Goal: Find specific page/section: Find specific page/section

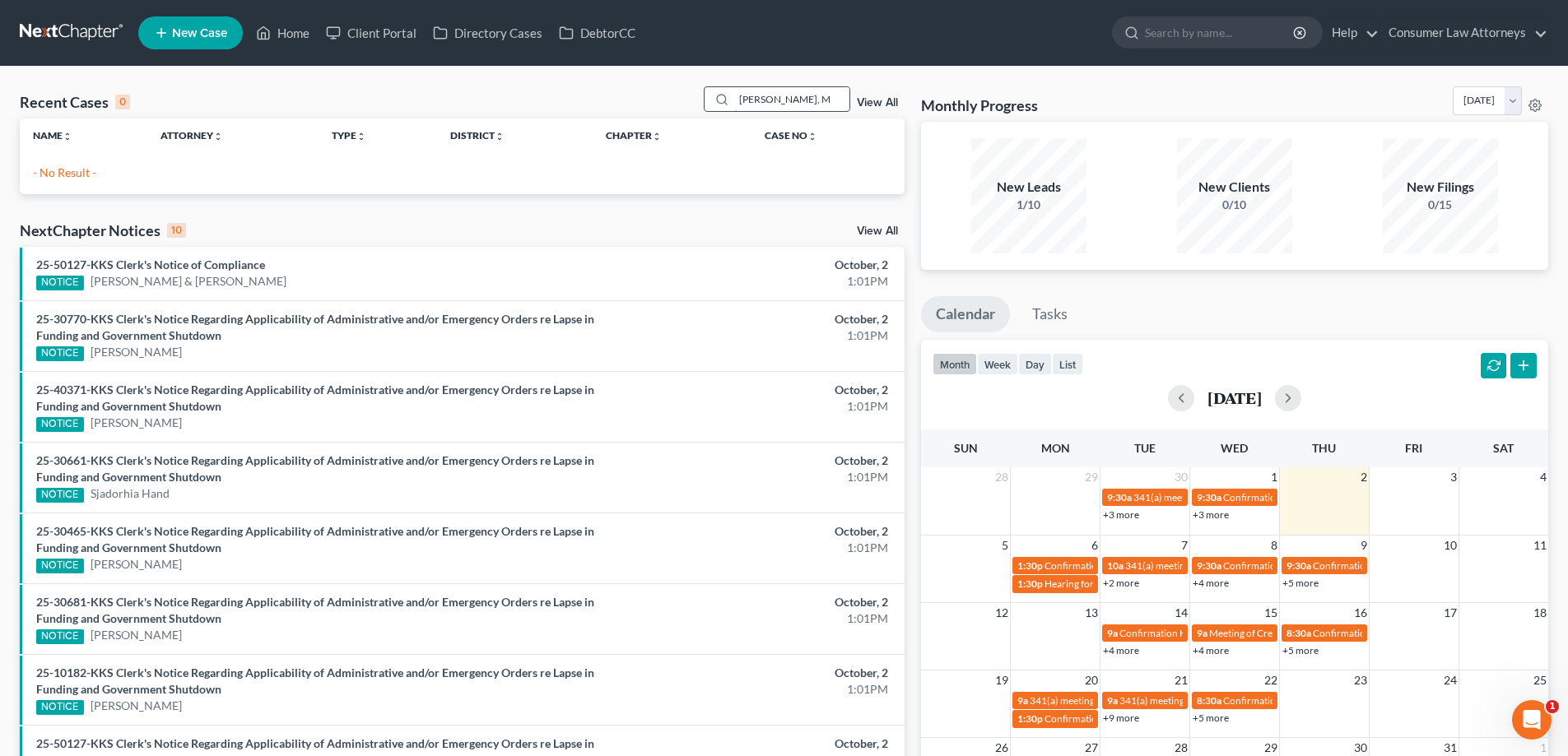
click at [802, 99] on input "[PERSON_NAME], M" at bounding box center [792, 98] width 115 height 24
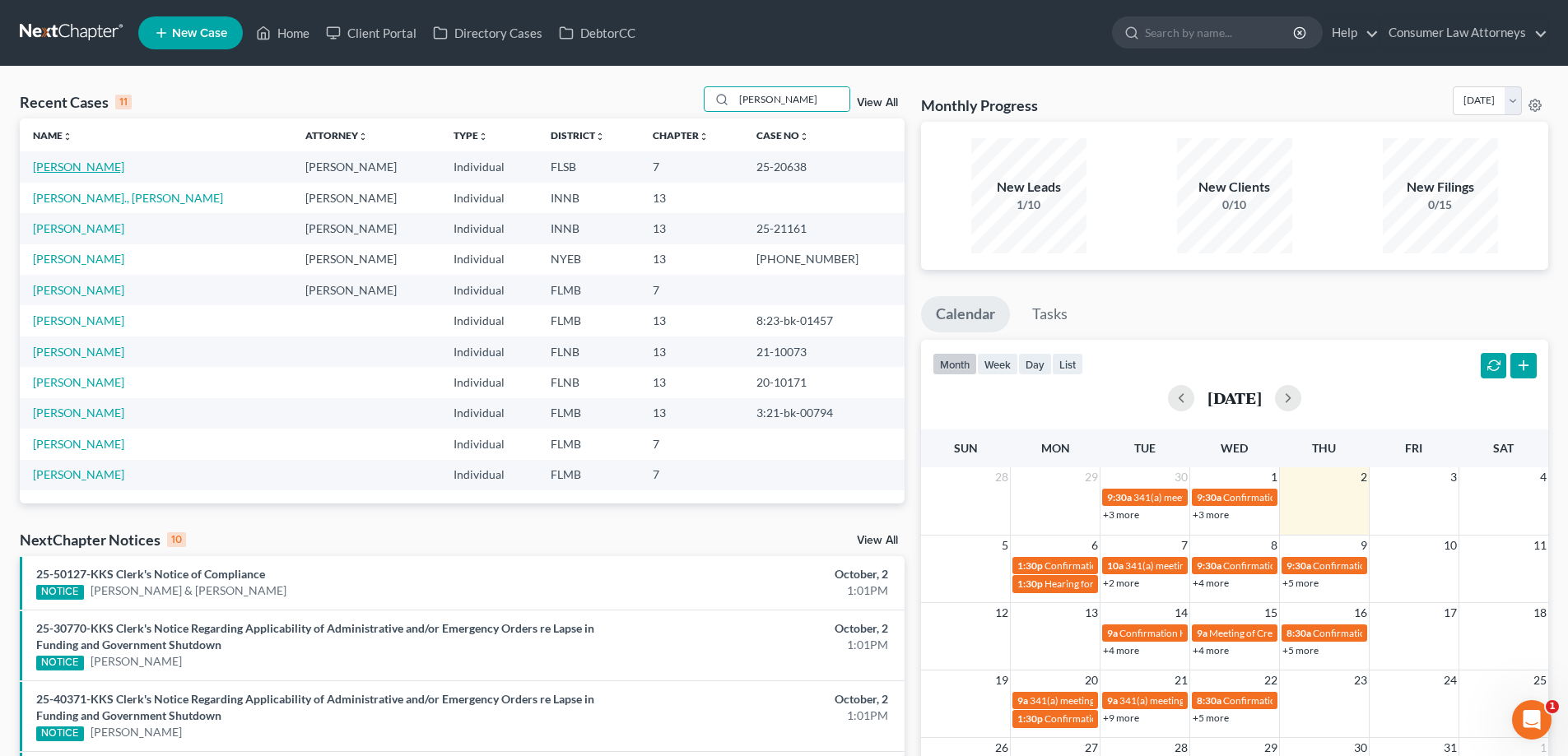
type input "[PERSON_NAME]"
click at [71, 171] on link "[PERSON_NAME]" at bounding box center [78, 166] width 91 height 14
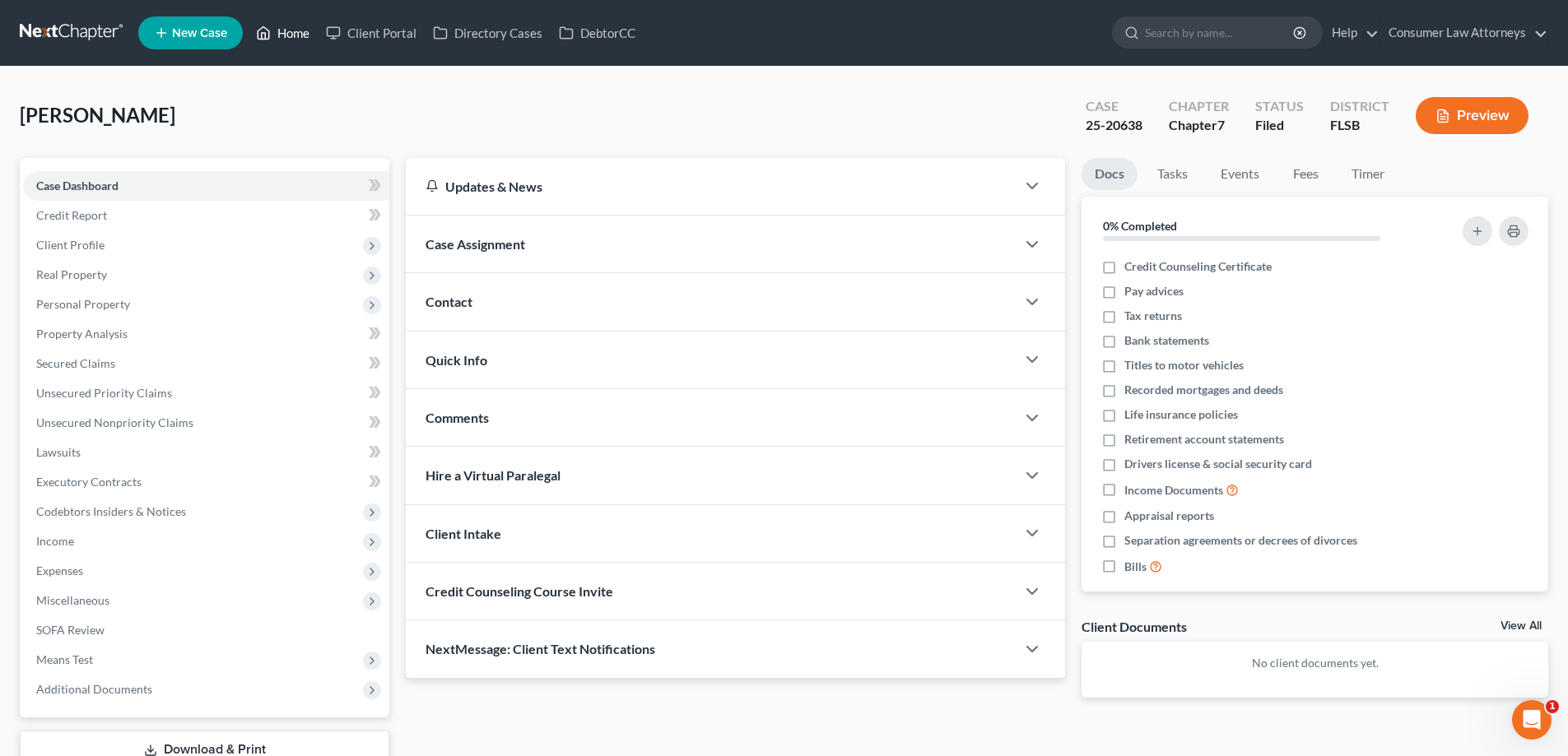
click at [274, 37] on link "Home" at bounding box center [282, 33] width 70 height 30
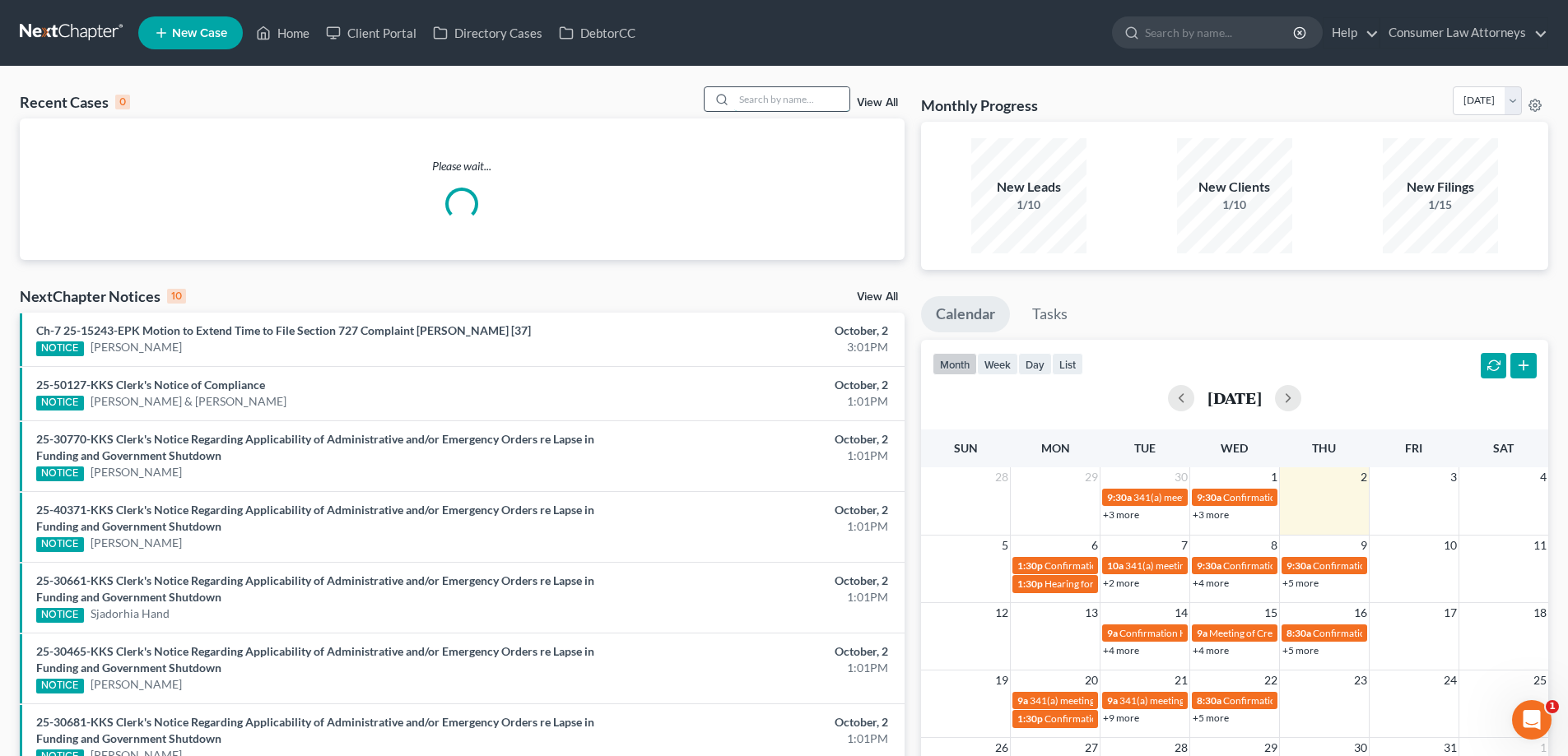
click at [787, 96] on input "search" at bounding box center [792, 98] width 115 height 24
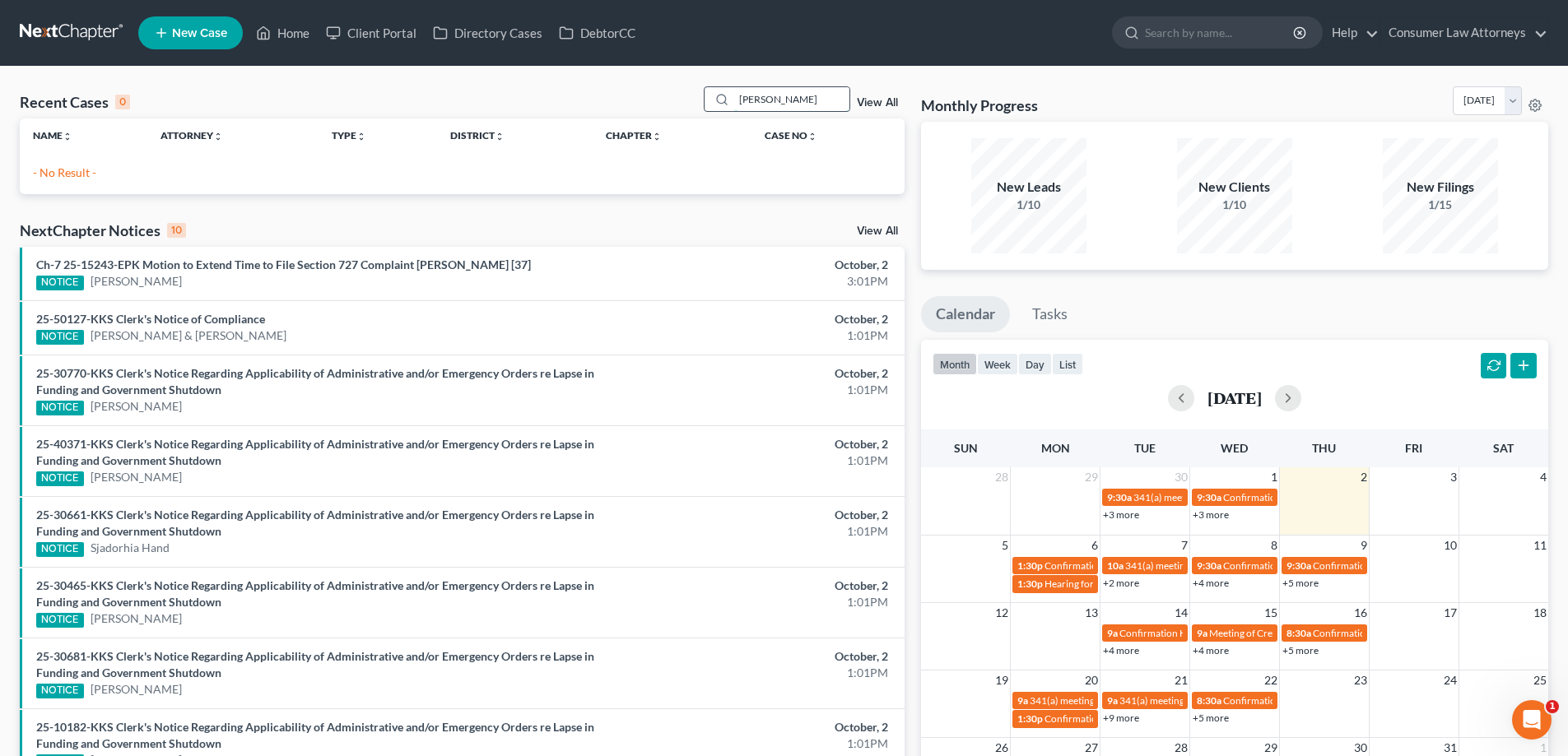
click at [839, 101] on input "[PERSON_NAME]" at bounding box center [792, 98] width 115 height 24
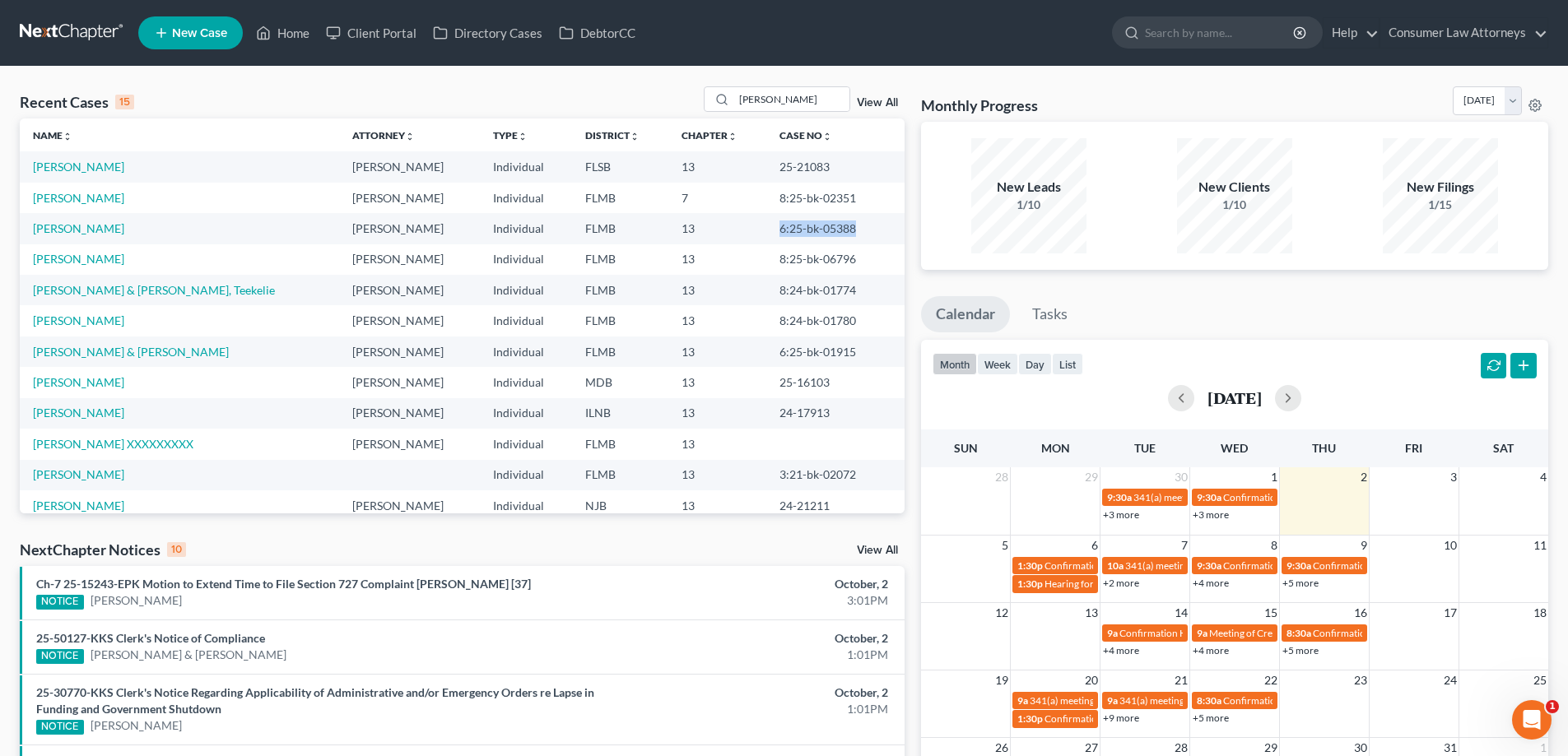
drag, startPoint x: 832, startPoint y: 230, endPoint x: 754, endPoint y: 231, distance: 78.0
click at [767, 231] on td "6:25-bk-05388" at bounding box center [835, 228] width 139 height 30
copy td "6:25-bk-05388"
drag, startPoint x: 821, startPoint y: 98, endPoint x: 706, endPoint y: 101, distance: 115.0
click at [706, 101] on div "[PERSON_NAME]" at bounding box center [777, 98] width 146 height 25
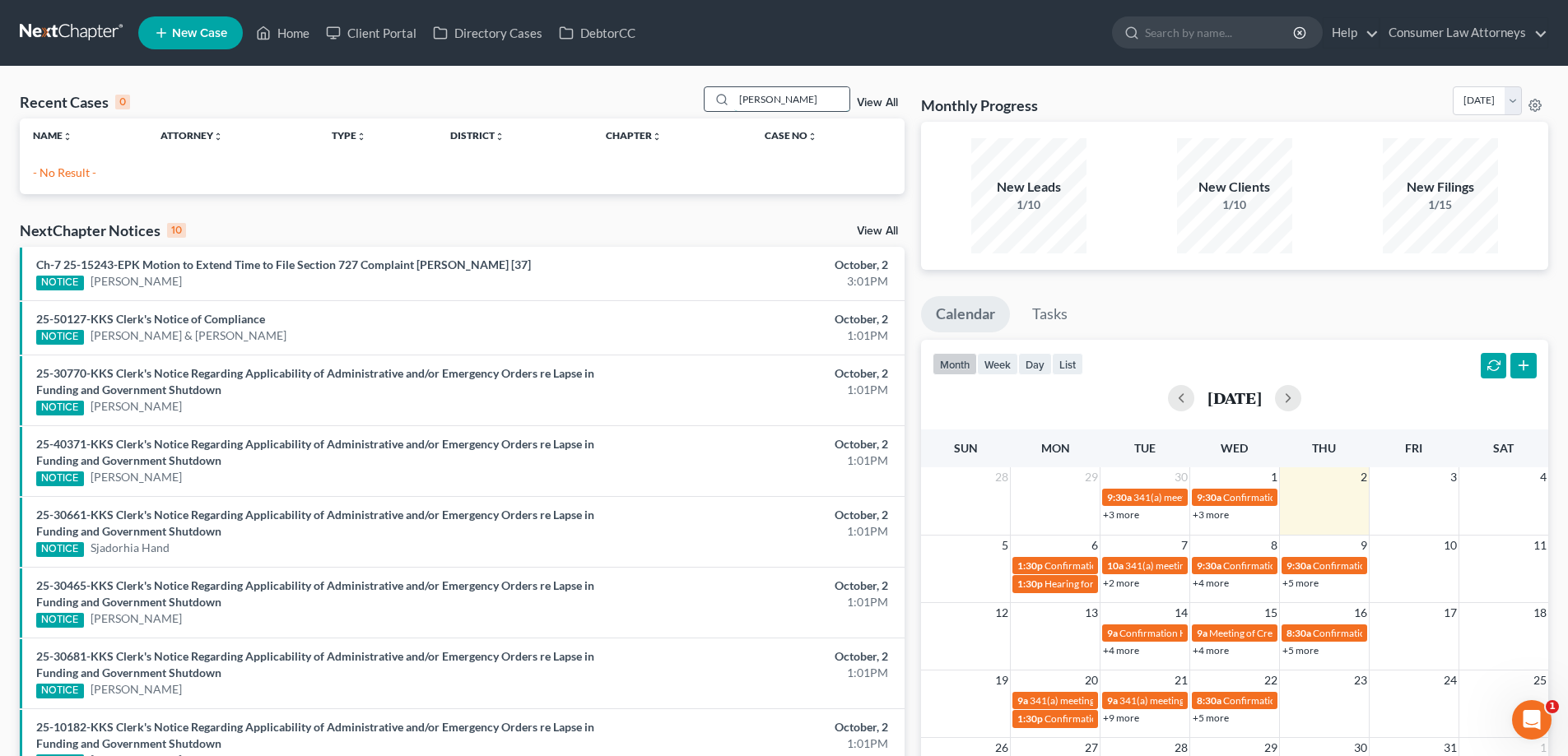
drag, startPoint x: 794, startPoint y: 98, endPoint x: 732, endPoint y: 100, distance: 62.0
click at [732, 100] on div "[PERSON_NAME]" at bounding box center [777, 98] width 146 height 25
click at [762, 101] on input "[PERSON_NAME]" at bounding box center [792, 98] width 115 height 24
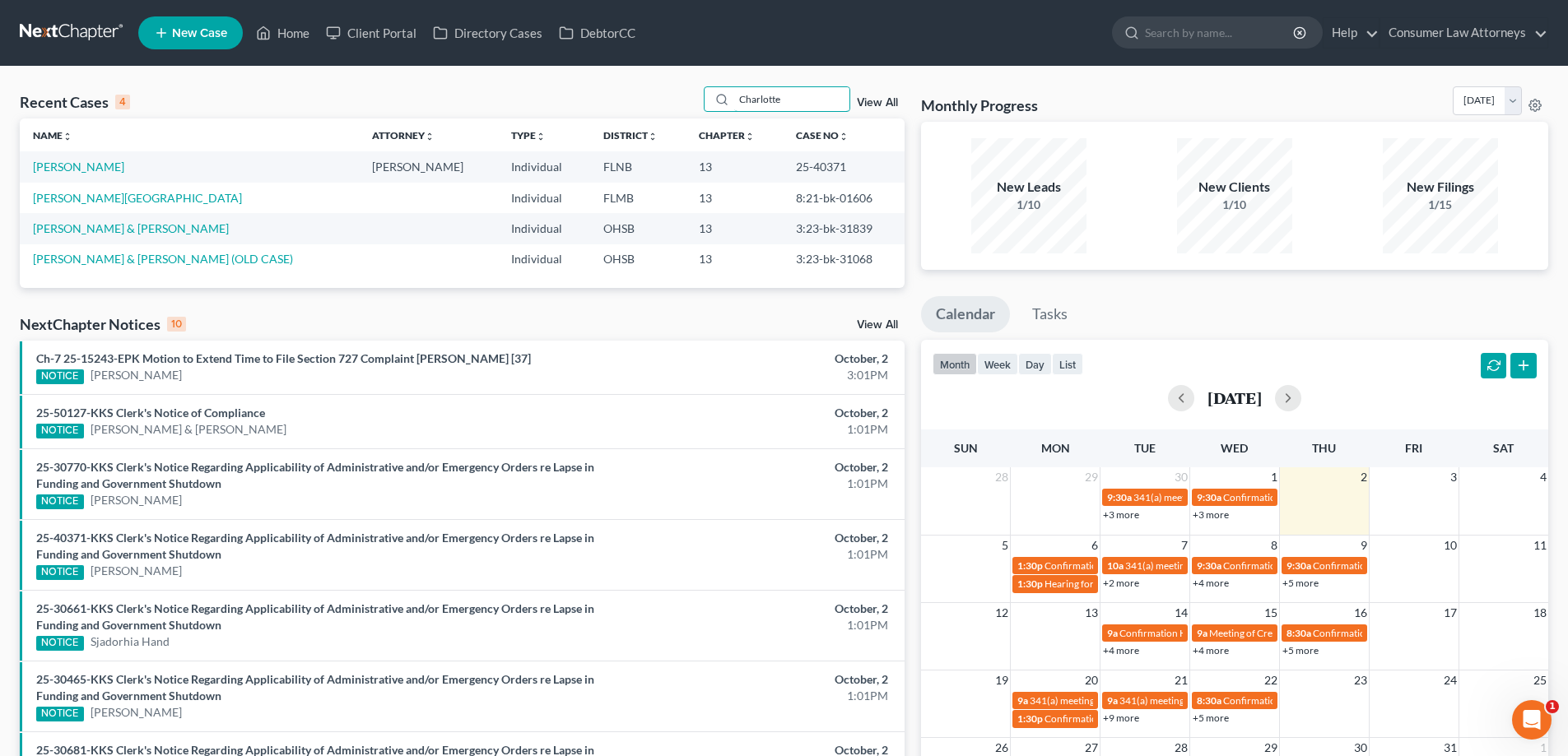
type input "Charlotte"
drag, startPoint x: 839, startPoint y: 169, endPoint x: 781, endPoint y: 169, distance: 58.0
click at [782, 169] on td "25-40371" at bounding box center [843, 166] width 122 height 30
copy td "25-40371"
